Goal: Task Accomplishment & Management: Use online tool/utility

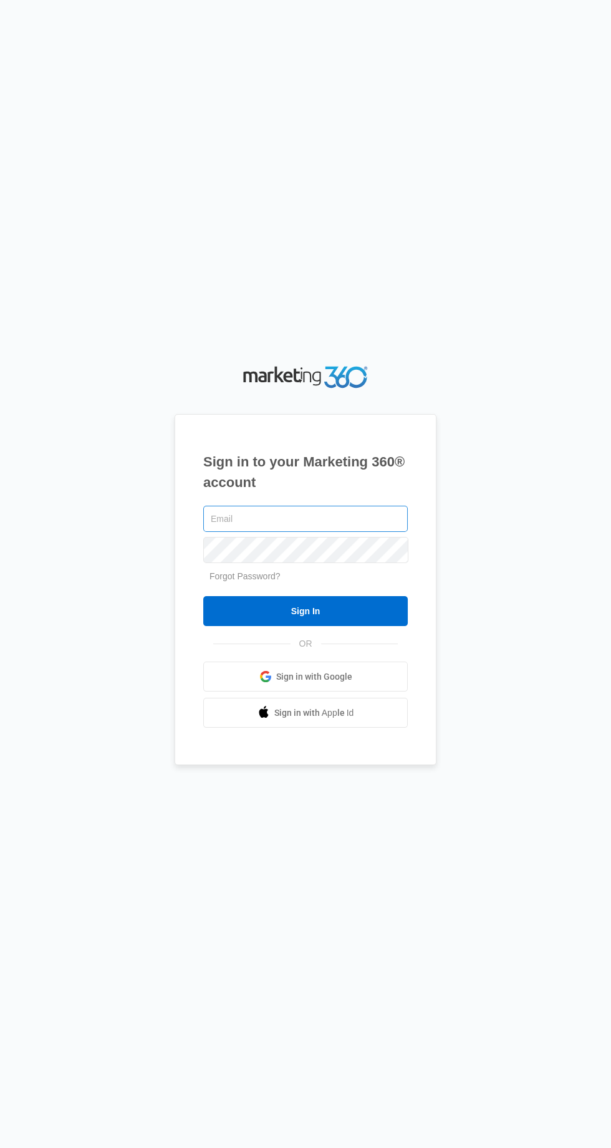
click at [367, 532] on input "text" at bounding box center [305, 519] width 205 height 26
type input "[EMAIL_ADDRESS][DOMAIN_NAME]"
click at [203, 596] on input "Sign In" at bounding box center [305, 611] width 205 height 30
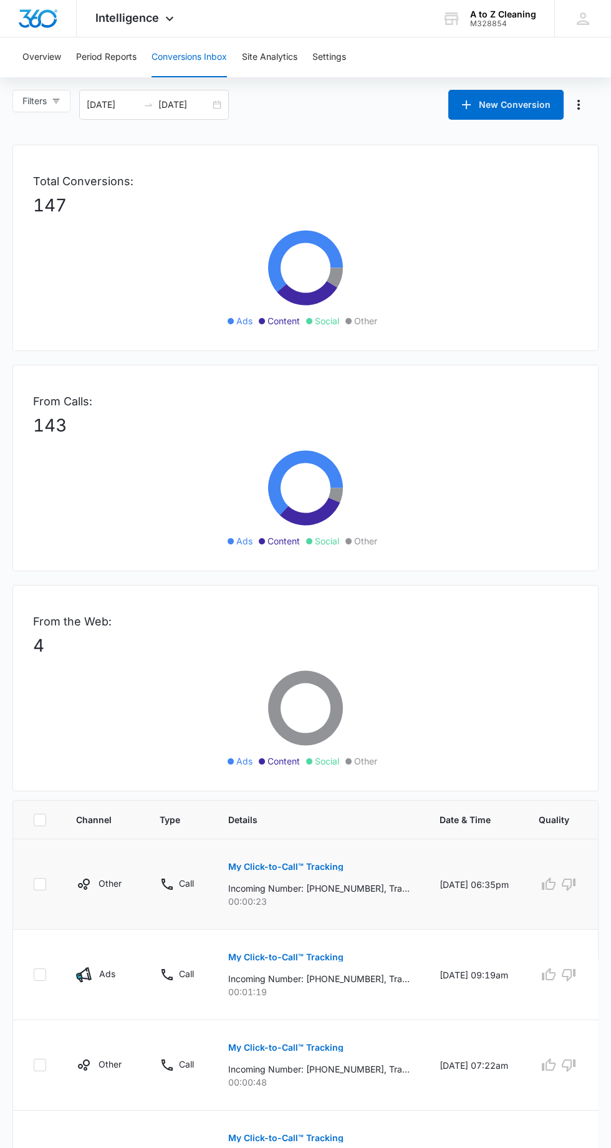
click at [331, 863] on p "My Click-to-Call™ Tracking" at bounding box center [285, 867] width 115 height 9
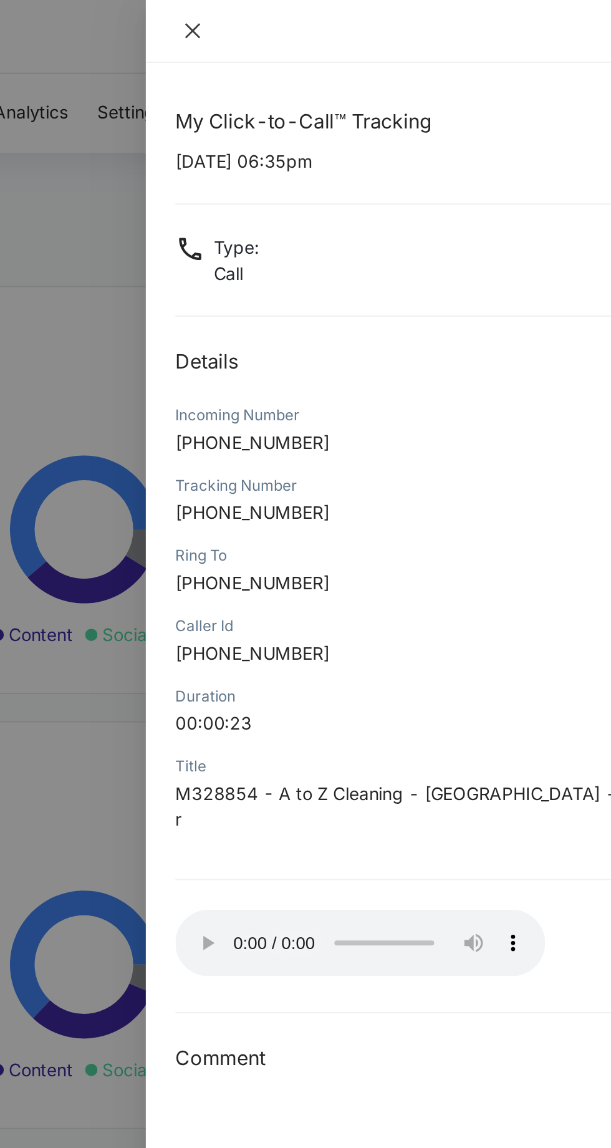
click at [360, 16] on icon "close" at bounding box center [360, 15] width 7 height 7
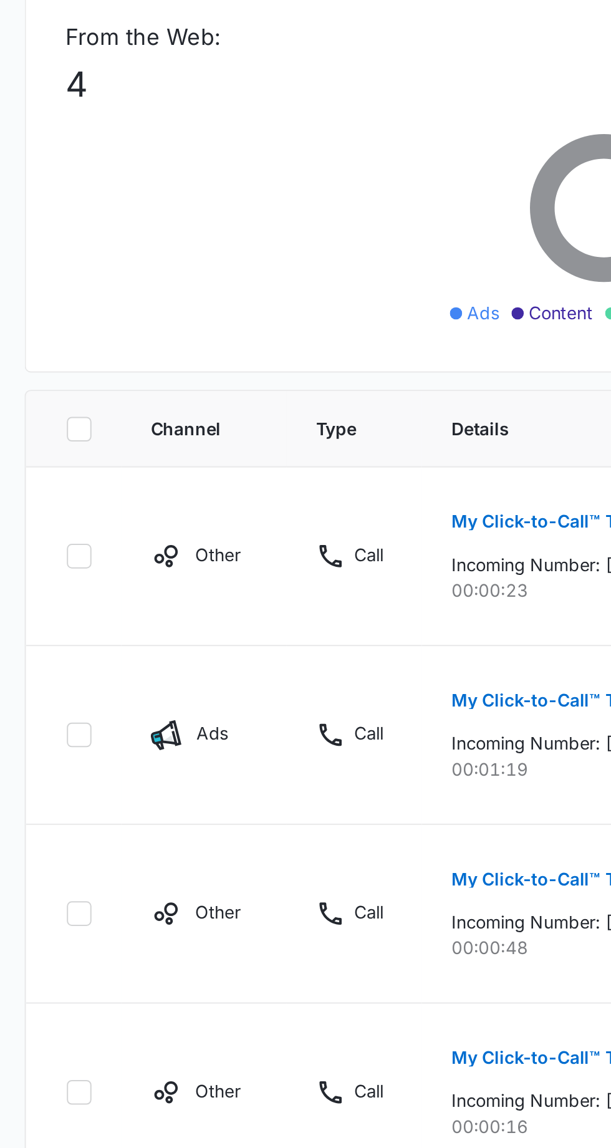
scroll to position [61, 0]
